Goal: Task Accomplishment & Management: Manage account settings

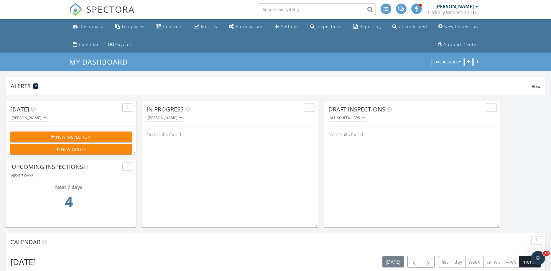
click at [121, 43] on div "Payouts" at bounding box center [123, 45] width 17 height 6
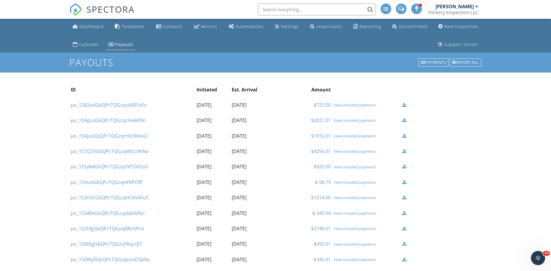
click at [352, 121] on div "View included payments" at bounding box center [365, 120] width 65 height 5
click at [355, 105] on div "View included payments" at bounding box center [365, 105] width 65 height 5
click at [325, 24] on div "Inspections" at bounding box center [329, 27] width 26 height 6
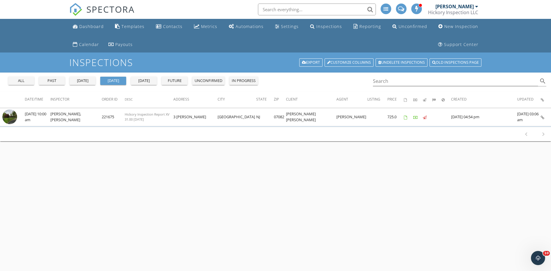
click at [22, 79] on div "all" at bounding box center [21, 81] width 21 height 6
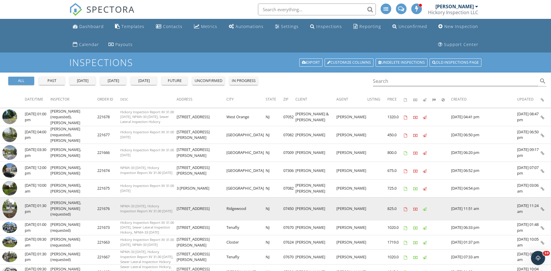
click at [8, 206] on img at bounding box center [9, 209] width 15 height 20
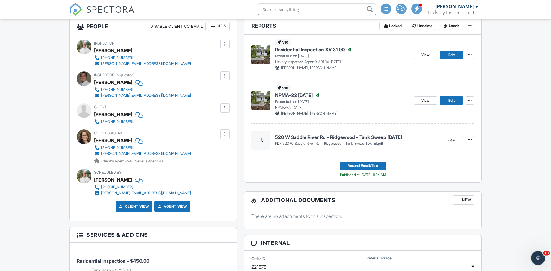
scroll to position [150, 0]
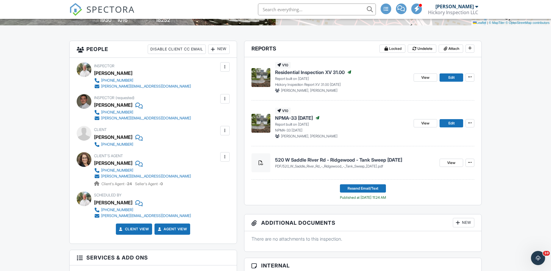
click at [225, 65] on div at bounding box center [225, 67] width 6 height 6
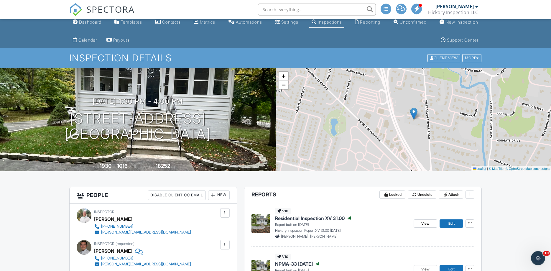
scroll to position [0, 0]
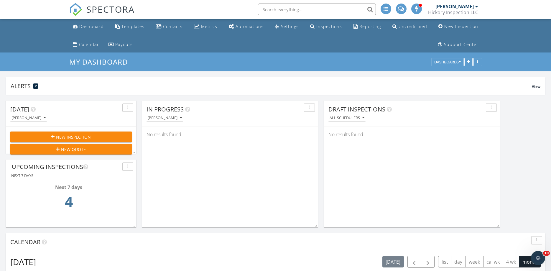
click at [359, 27] on div "Reporting" at bounding box center [370, 27] width 22 height 6
